Goal: Task Accomplishment & Management: Manage account settings

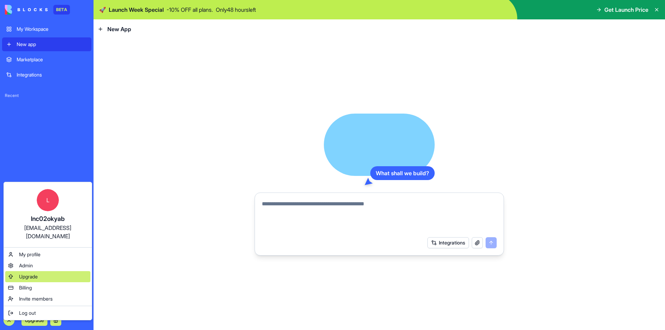
click at [28, 273] on div "Upgrade" at bounding box center [47, 276] width 85 height 11
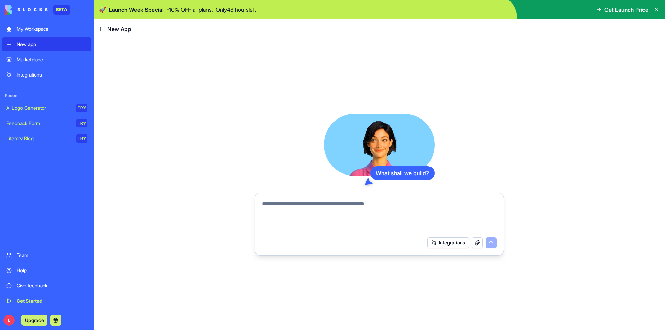
click at [7, 326] on div "L Upgrade" at bounding box center [46, 320] width 89 height 19
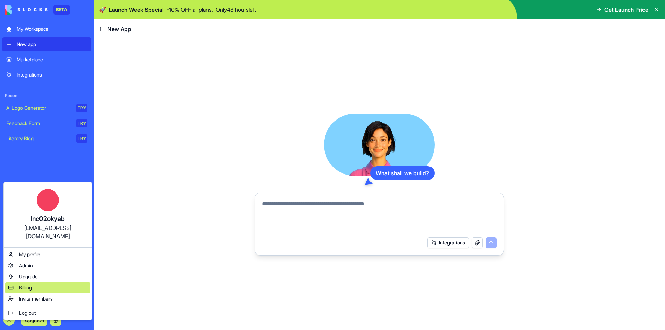
click at [27, 284] on span "Billing" at bounding box center [25, 287] width 13 height 7
click at [32, 284] on span "Billing" at bounding box center [25, 287] width 13 height 7
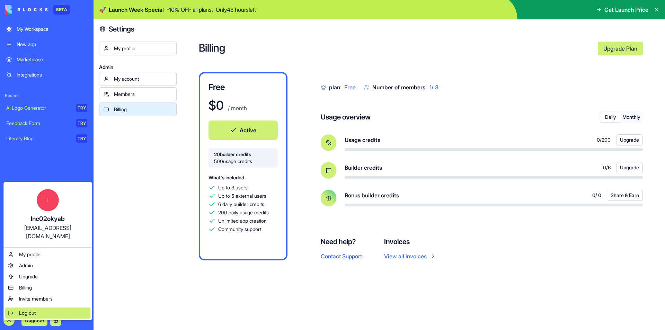
click at [32, 309] on span "Log out" at bounding box center [27, 312] width 17 height 7
